Goal: Check status: Check status

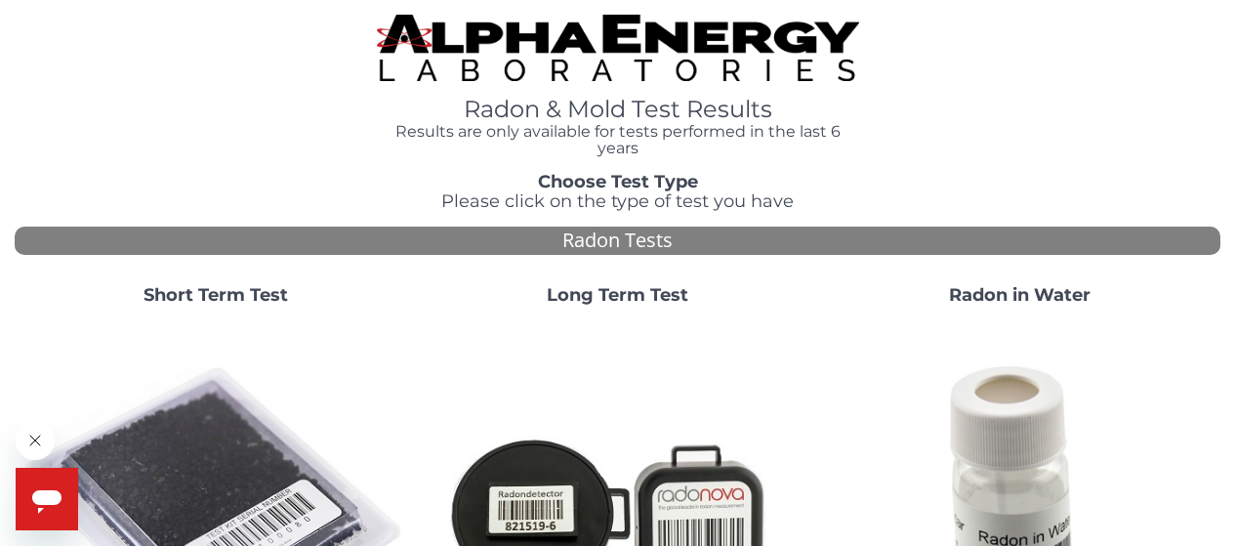
click at [213, 297] on strong "Short Term Test" at bounding box center [216, 294] width 145 height 21
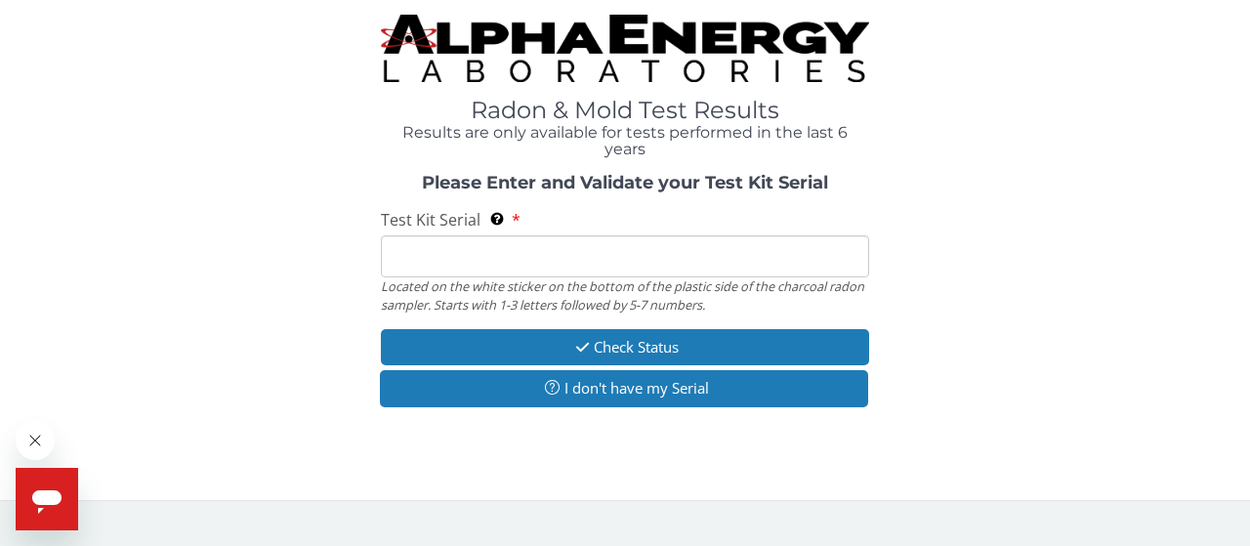
click at [428, 255] on input "Test Kit Serial Located on the white sticker on the bottom of the plastic side …" at bounding box center [625, 256] width 488 height 42
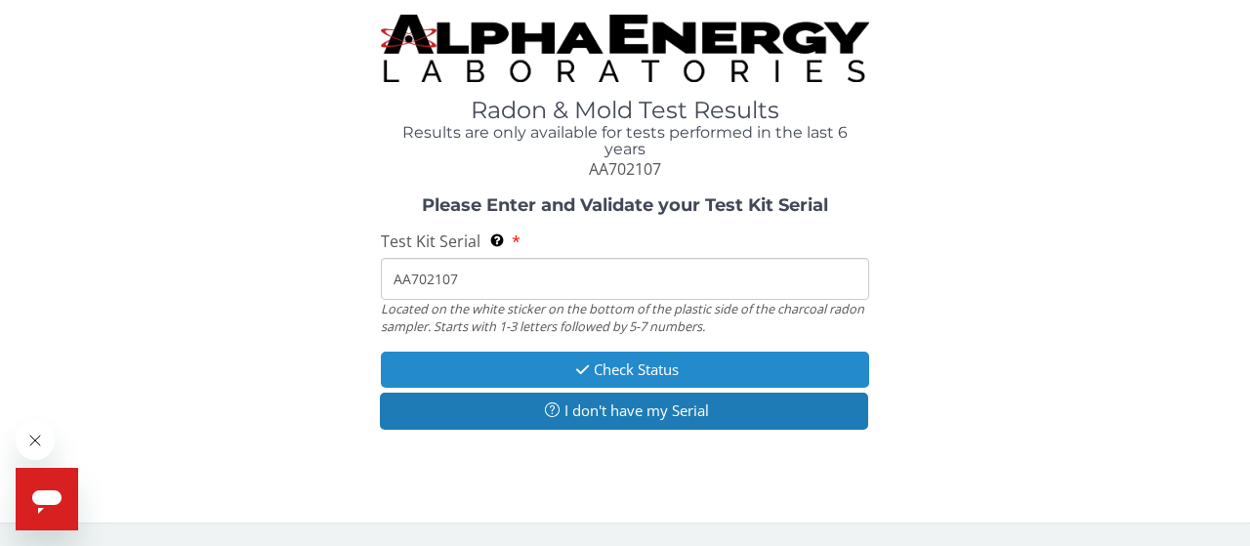
type input "AA702107"
click at [409, 361] on button "Check Status" at bounding box center [625, 370] width 488 height 36
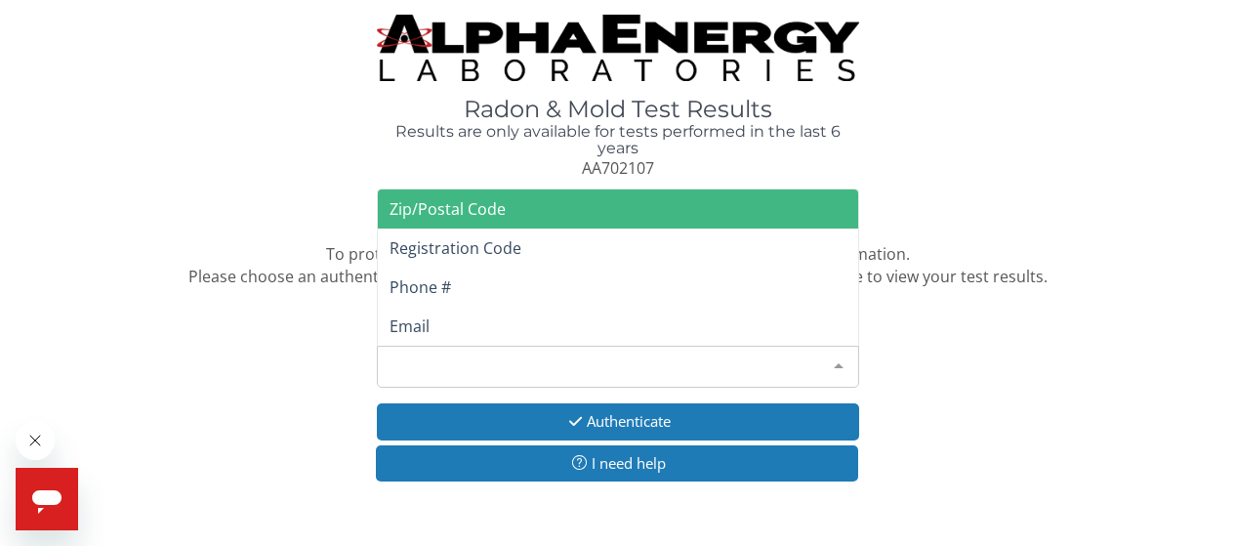
click at [840, 366] on div at bounding box center [838, 365] width 39 height 37
click at [748, 218] on span "Zip/Postal Code" at bounding box center [618, 208] width 480 height 39
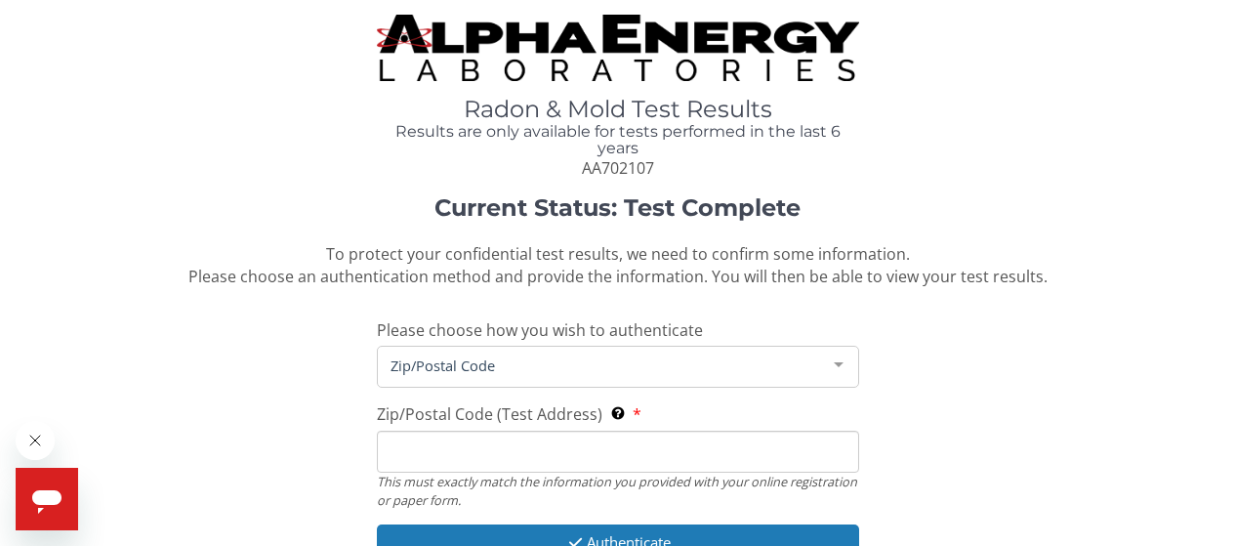
click at [430, 453] on input "Zip/Postal Code (Test Address) This must exactly match the information you prov…" at bounding box center [618, 452] width 482 height 42
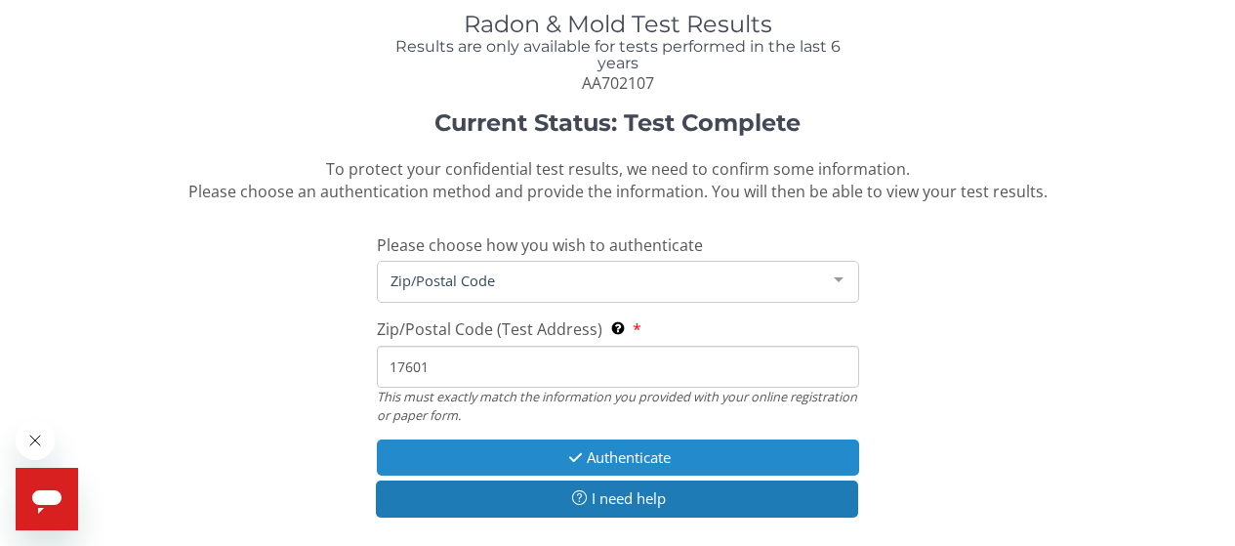
scroll to position [98, 0]
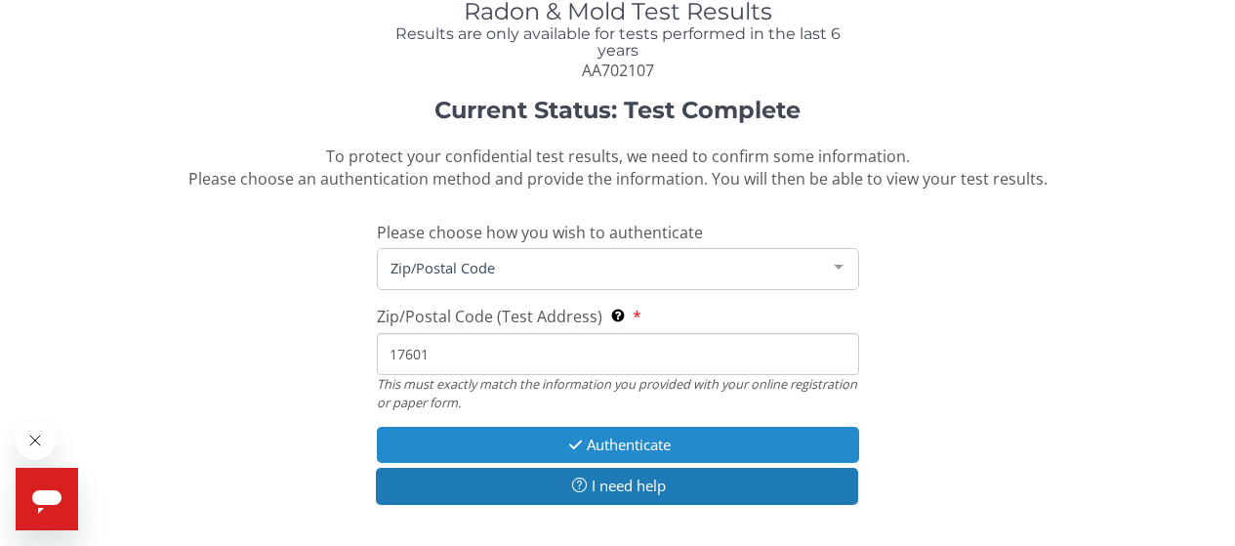
type input "17601"
click at [463, 446] on button "Authenticate" at bounding box center [618, 445] width 482 height 36
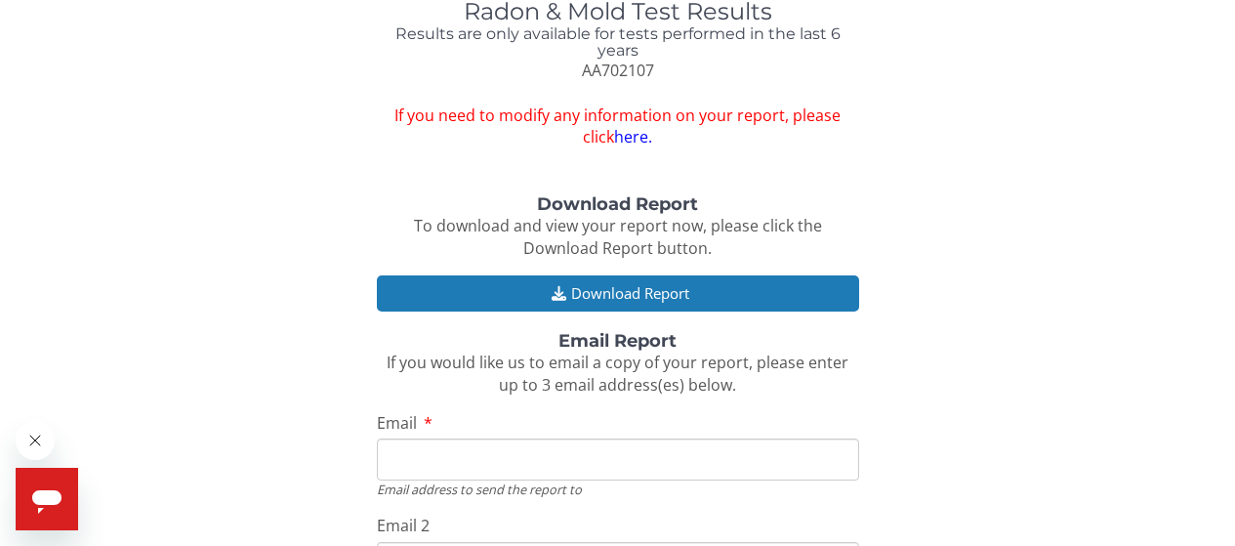
scroll to position [195, 0]
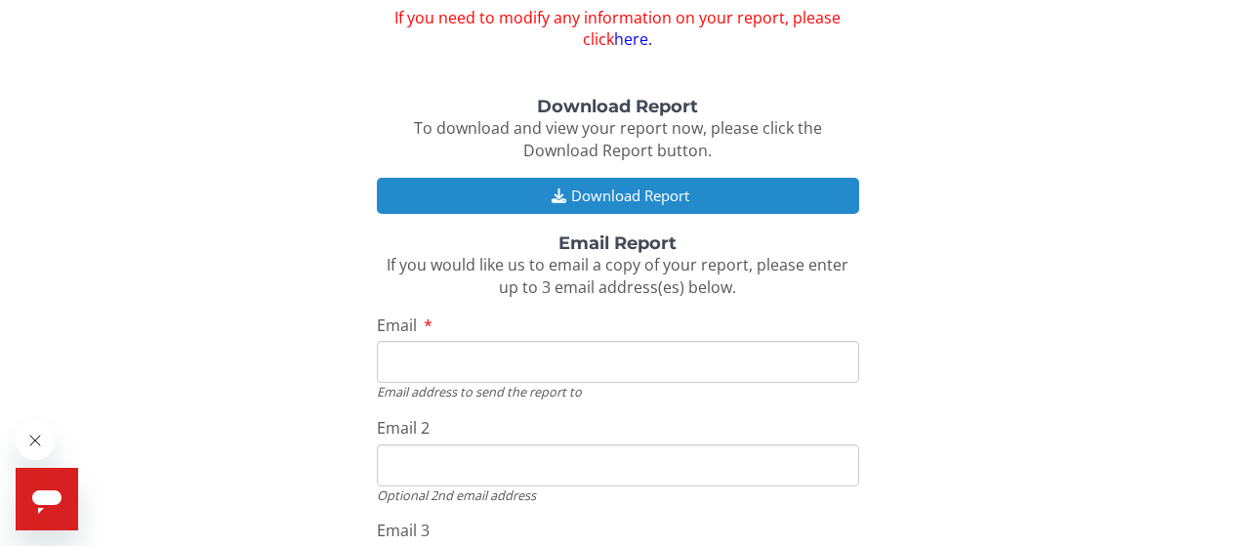
click at [632, 202] on button "Download Report" at bounding box center [618, 196] width 482 height 36
